Goal: Check status: Check status

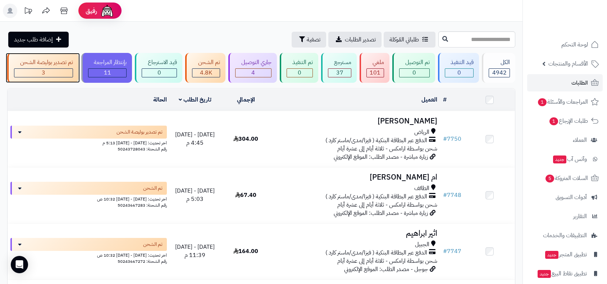
click at [54, 69] on div "3" at bounding box center [43, 73] width 58 height 8
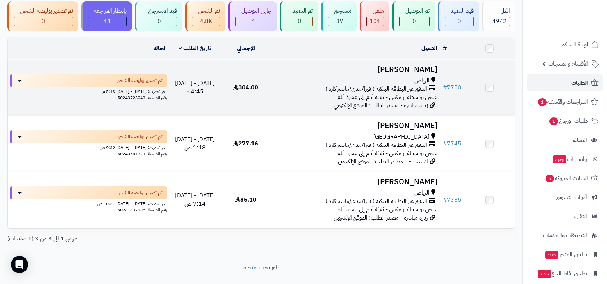
scroll to position [65, 0]
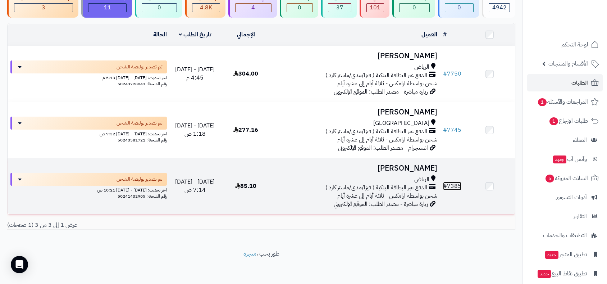
click at [454, 183] on link "# 7385" at bounding box center [452, 186] width 18 height 9
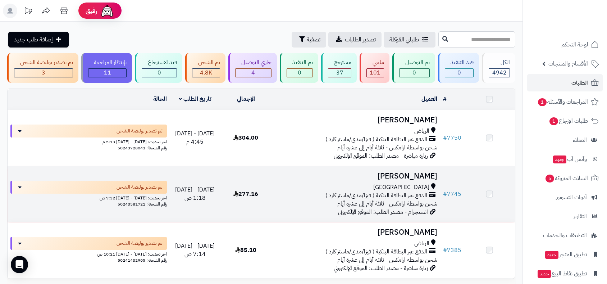
scroll to position [65, 0]
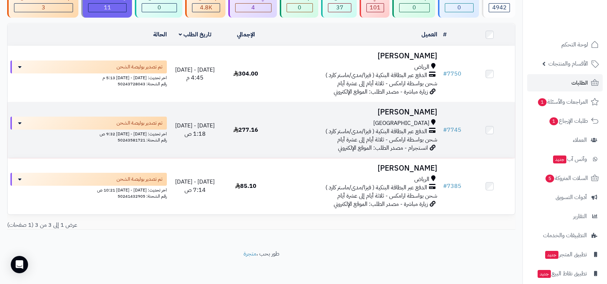
click at [454, 123] on td "# 7745" at bounding box center [452, 130] width 24 height 56
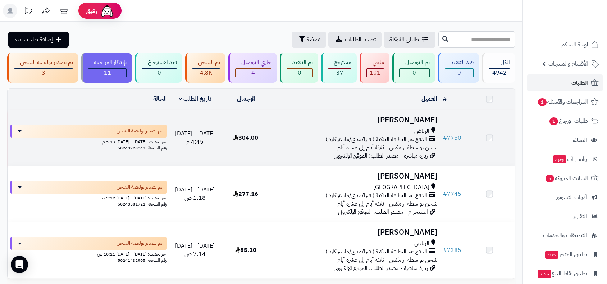
scroll to position [65, 0]
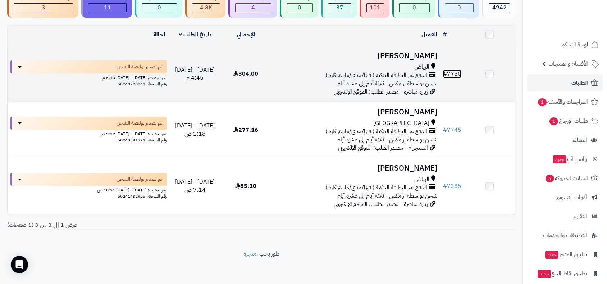
click at [453, 72] on link "# 7750" at bounding box center [452, 73] width 18 height 9
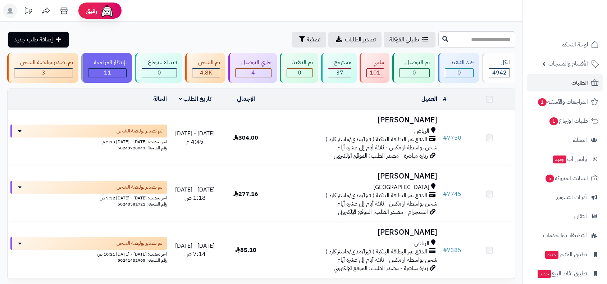
scroll to position [65, 0]
